Goal: Transaction & Acquisition: Purchase product/service

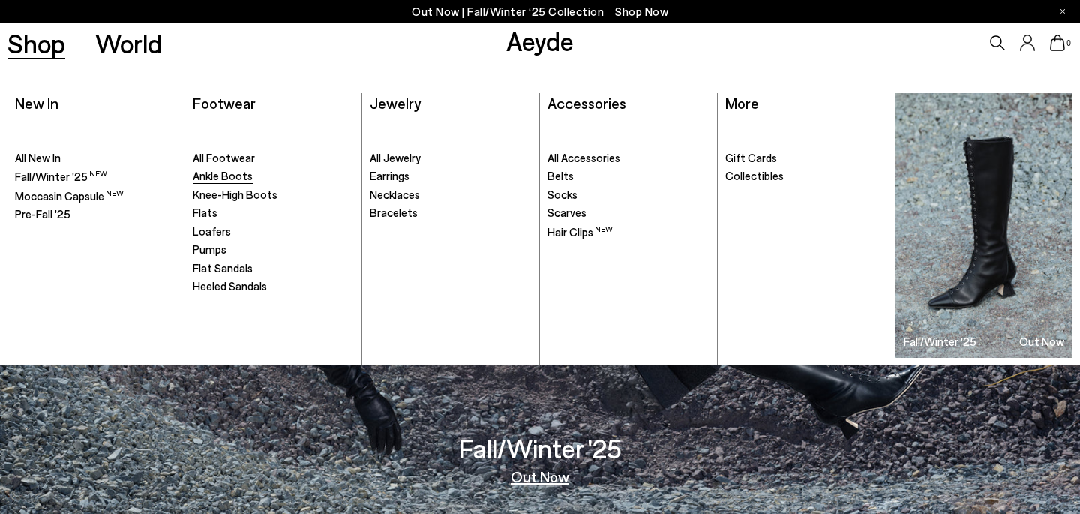
click at [223, 177] on span "Ankle Boots" at bounding box center [223, 175] width 60 height 13
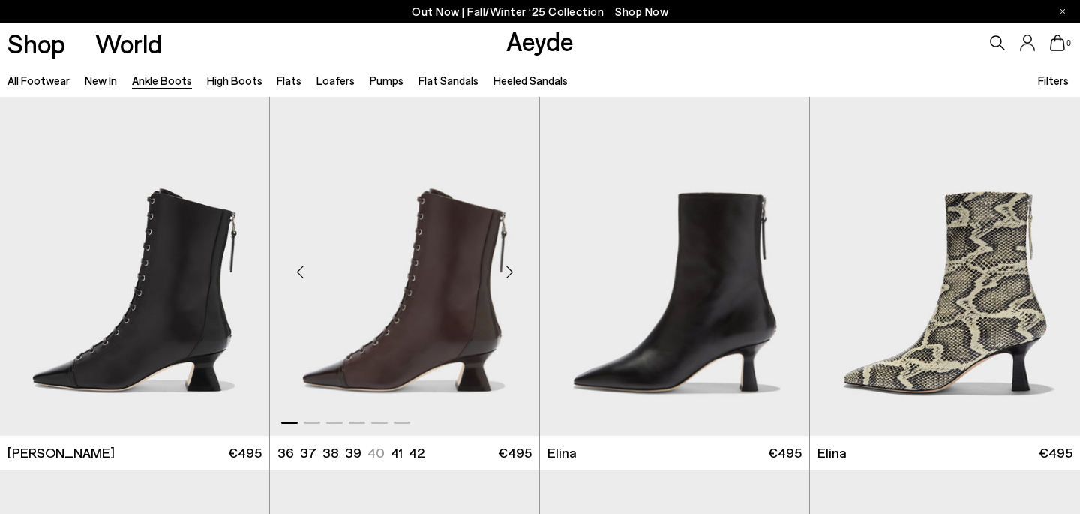
click at [424, 285] on img "1 / 6" at bounding box center [404, 266] width 269 height 338
click at [457, 247] on img "1 / 6" at bounding box center [404, 266] width 269 height 338
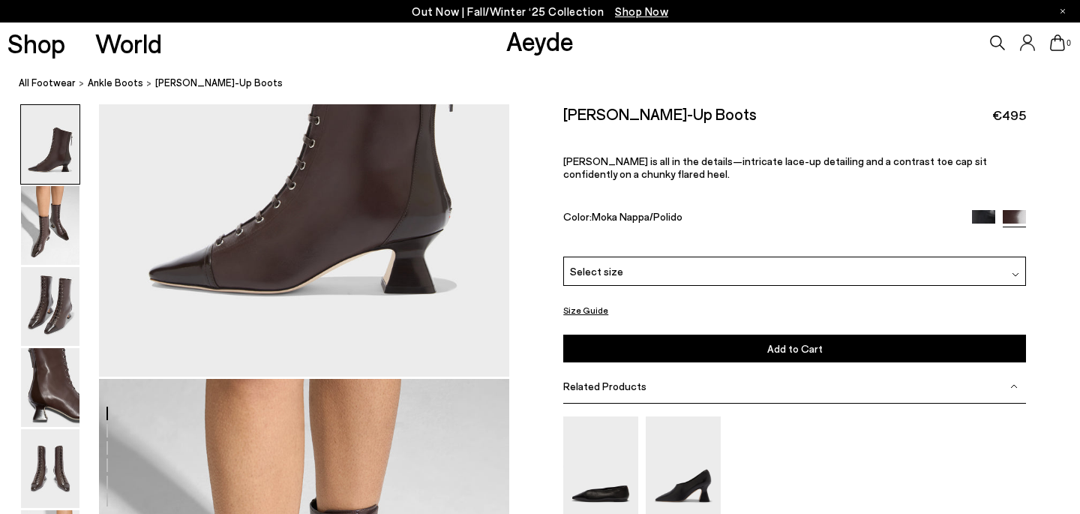
scroll to position [645, 0]
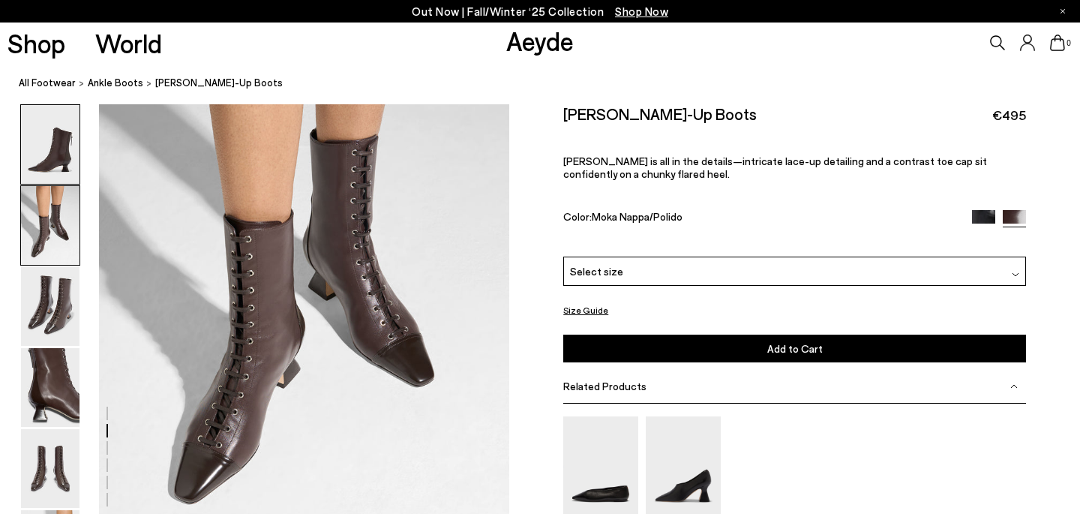
click at [72, 148] on img at bounding box center [50, 144] width 58 height 79
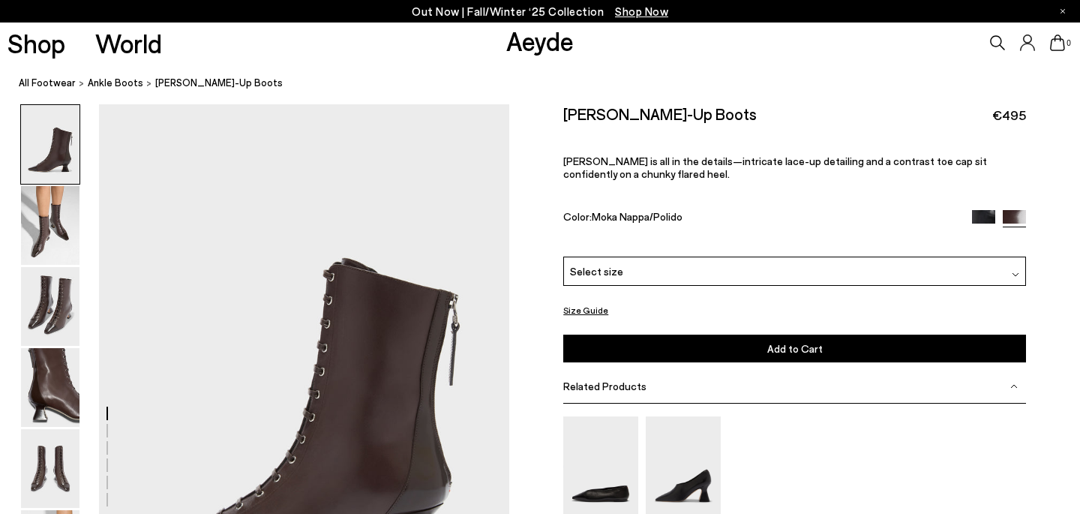
scroll to position [0, 0]
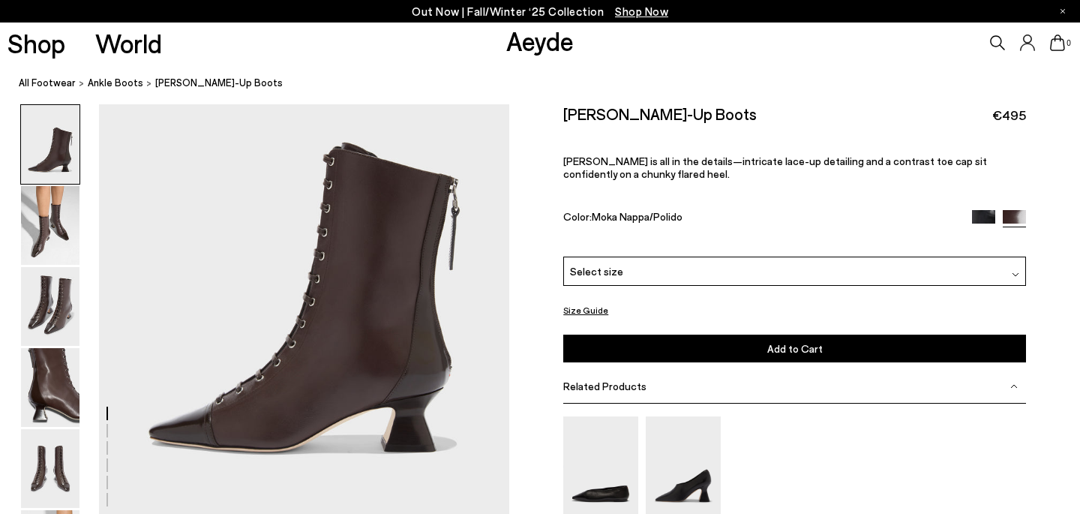
scroll to position [118, 0]
